Goal: Information Seeking & Learning: Learn about a topic

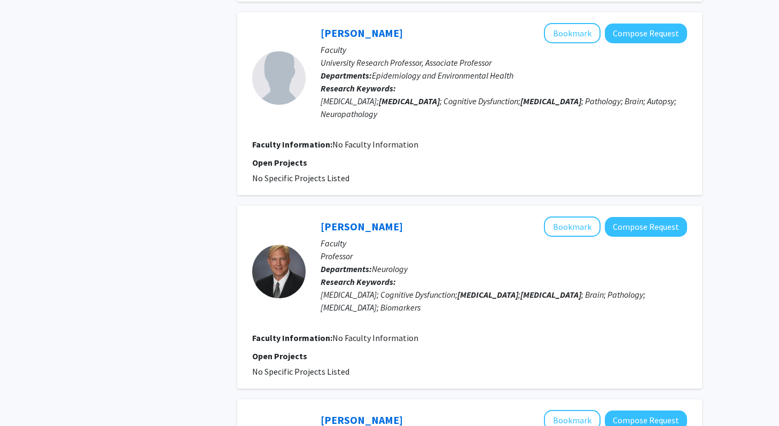
scroll to position [1250, 0]
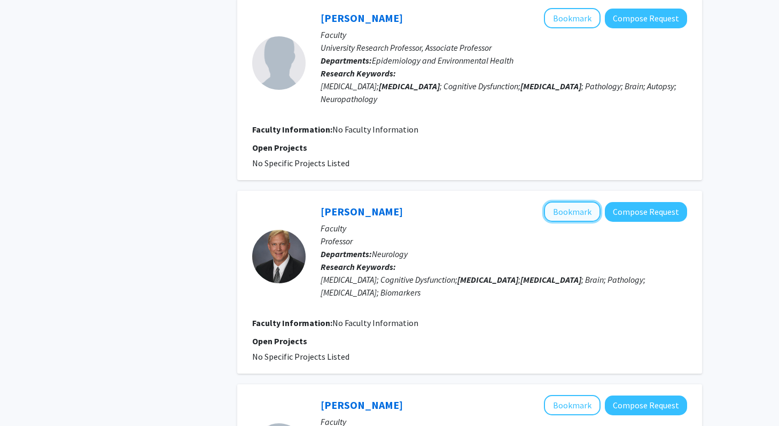
click at [571, 201] on button "Bookmark" at bounding box center [572, 211] width 57 height 20
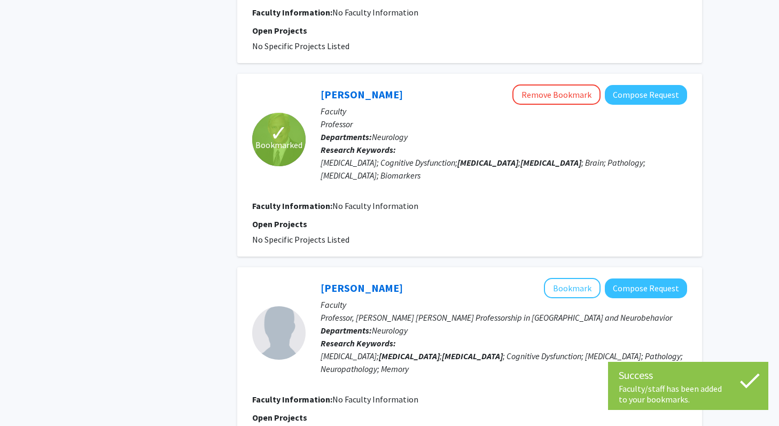
scroll to position [1371, 0]
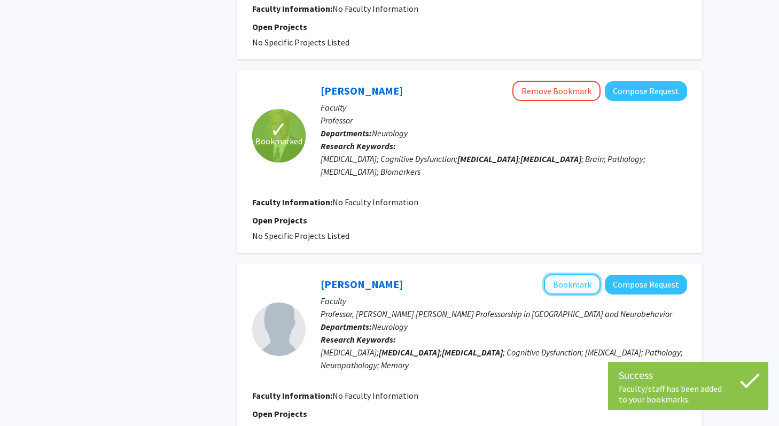
click at [566, 274] on button "Bookmark" at bounding box center [572, 284] width 57 height 20
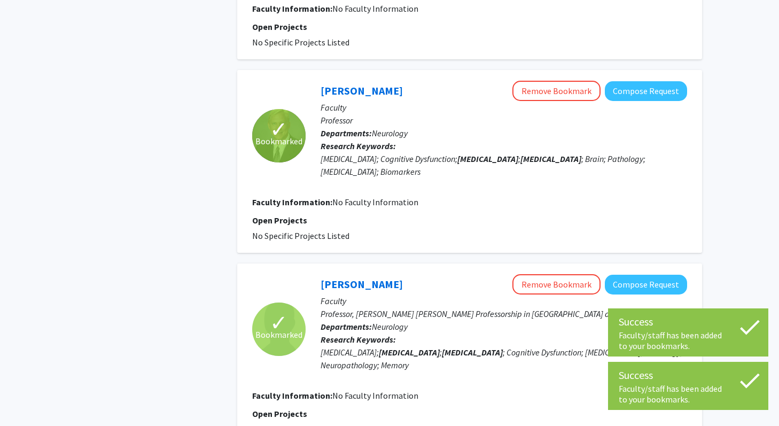
scroll to position [1651, 0]
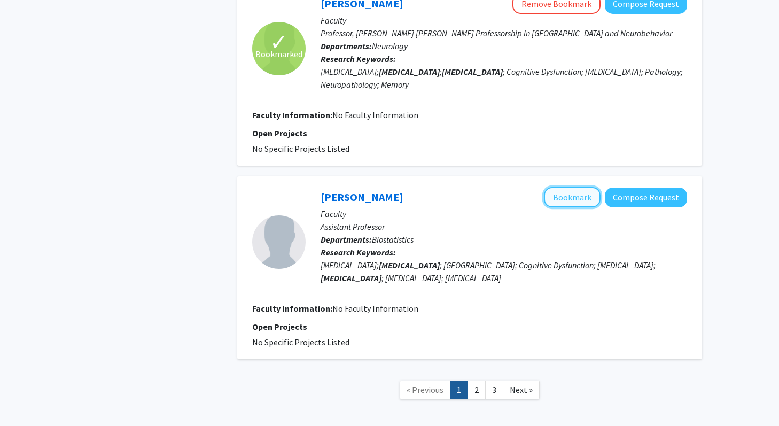
click at [576, 187] on button "Bookmark" at bounding box center [572, 197] width 57 height 20
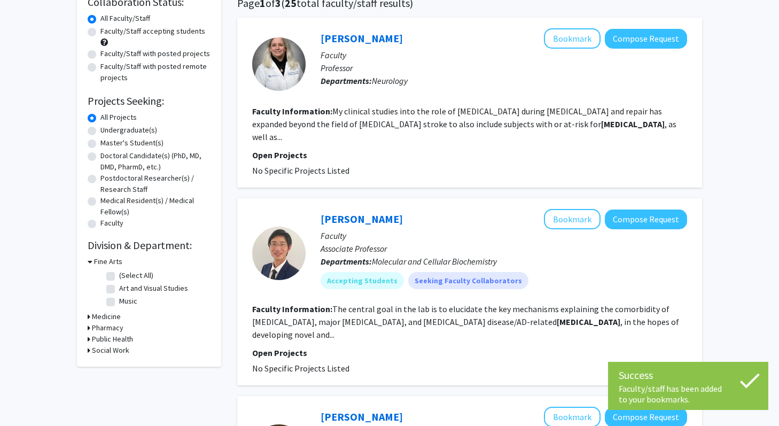
scroll to position [89, 0]
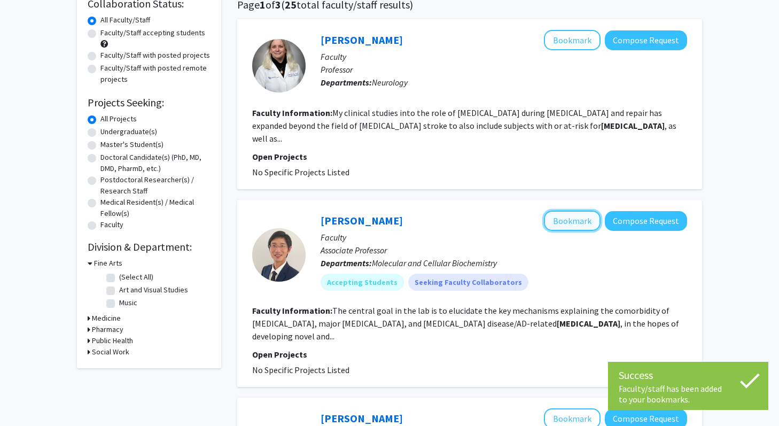
click at [586, 211] on button "Bookmark" at bounding box center [572, 221] width 57 height 20
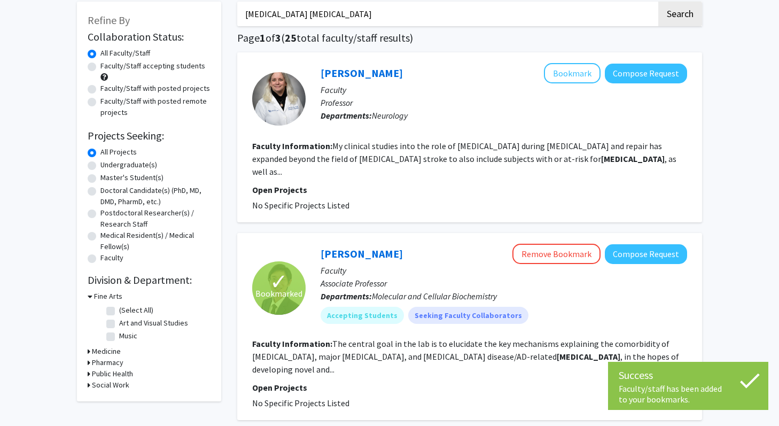
scroll to position [0, 0]
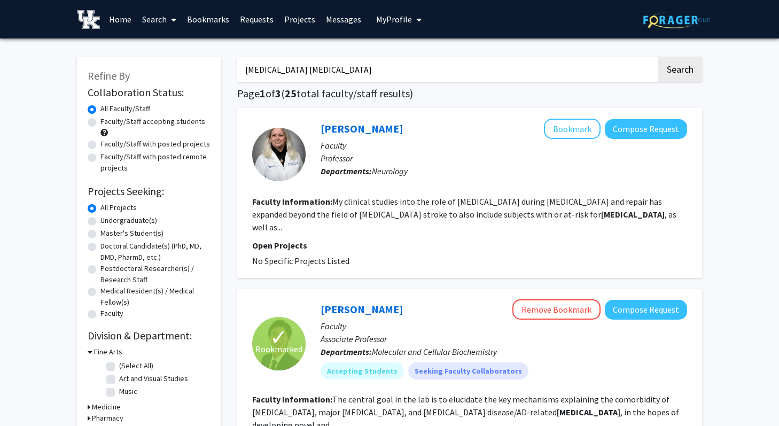
click at [154, 143] on label "Faculty/Staff with posted projects" at bounding box center [155, 143] width 110 height 11
click at [107, 143] on input "Faculty/Staff with posted projects" at bounding box center [103, 141] width 7 height 7
radio input "true"
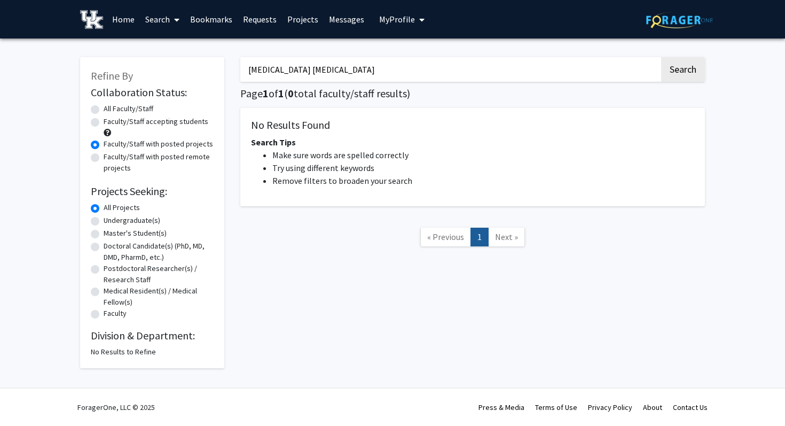
drag, startPoint x: 288, startPoint y: 71, endPoint x: 219, endPoint y: 75, distance: 69.6
click at [219, 75] on div "Refine By Collaboration Status: Collaboration Status All Faculty/Staff Collabor…" at bounding box center [392, 207] width 641 height 322
click at [345, 61] on input "[MEDICAL_DATA] [MEDICAL_DATA]" at bounding box center [449, 69] width 419 height 25
click at [344, 74] on input "[MEDICAL_DATA] [MEDICAL_DATA]" at bounding box center [449, 69] width 419 height 25
click at [286, 72] on input "[MEDICAL_DATA] [MEDICAL_DATA]" at bounding box center [449, 69] width 419 height 25
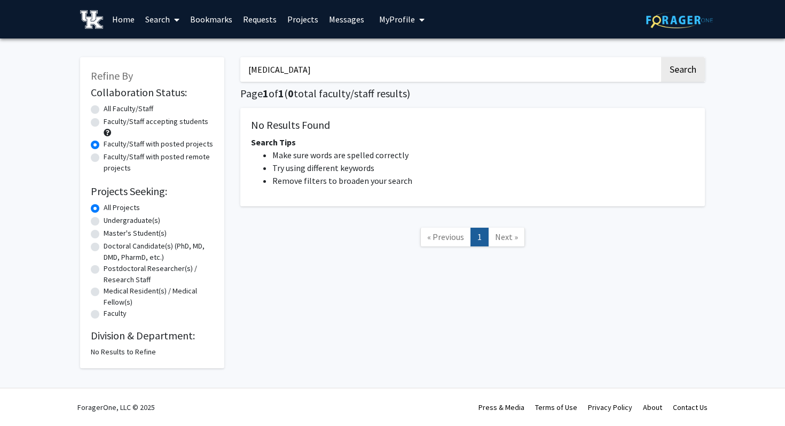
type input "[MEDICAL_DATA]"
click at [662, 57] on button "Search" at bounding box center [684, 69] width 44 height 25
radio input "true"
click at [128, 219] on label "Undergraduate(s)" at bounding box center [132, 220] width 57 height 11
click at [111, 219] on input "Undergraduate(s)" at bounding box center [107, 218] width 7 height 7
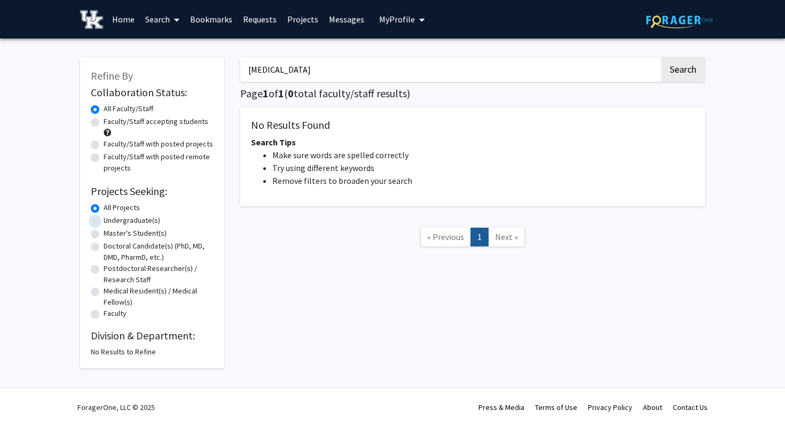
radio input "true"
drag, startPoint x: 332, startPoint y: 76, endPoint x: 248, endPoint y: 74, distance: 84.4
click at [248, 74] on input "[MEDICAL_DATA]" at bounding box center [449, 69] width 419 height 25
click at [662, 57] on button "Search" at bounding box center [684, 69] width 44 height 25
radio input "true"
